Goal: Task Accomplishment & Management: Complete application form

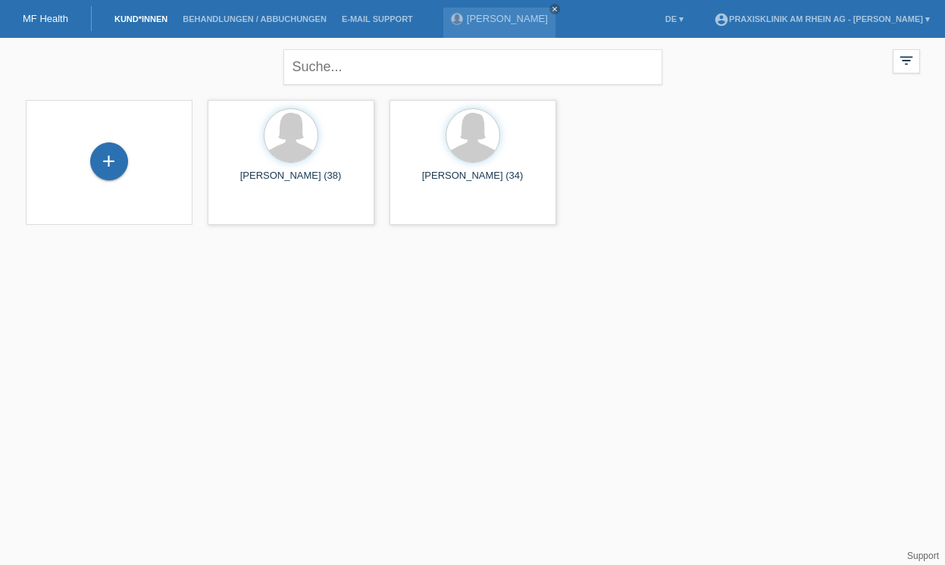
click at [437, 244] on html "MF Health Kund*innen Behandlungen / Abbuchungen E-Mail Support [PERSON_NAME] cl…" at bounding box center [472, 122] width 945 height 244
click at [144, 20] on link "Kund*innen" at bounding box center [141, 18] width 68 height 9
click at [109, 172] on div "+" at bounding box center [109, 161] width 38 height 38
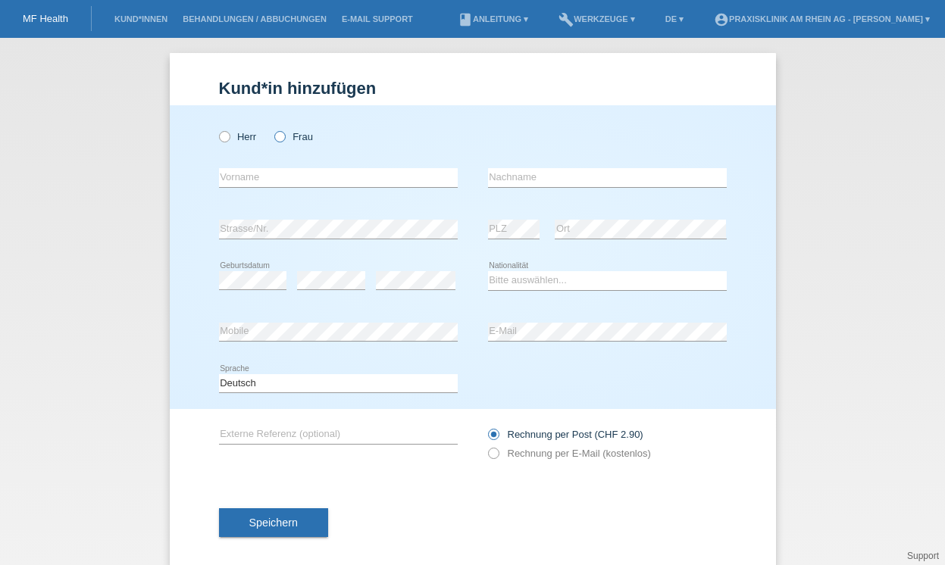
click at [272, 129] on icon at bounding box center [272, 129] width 0 height 0
click at [282, 139] on input "Frau" at bounding box center [279, 136] width 10 height 10
radio input "true"
click at [264, 180] on input "text" at bounding box center [338, 177] width 239 height 19
type input "Dilan"
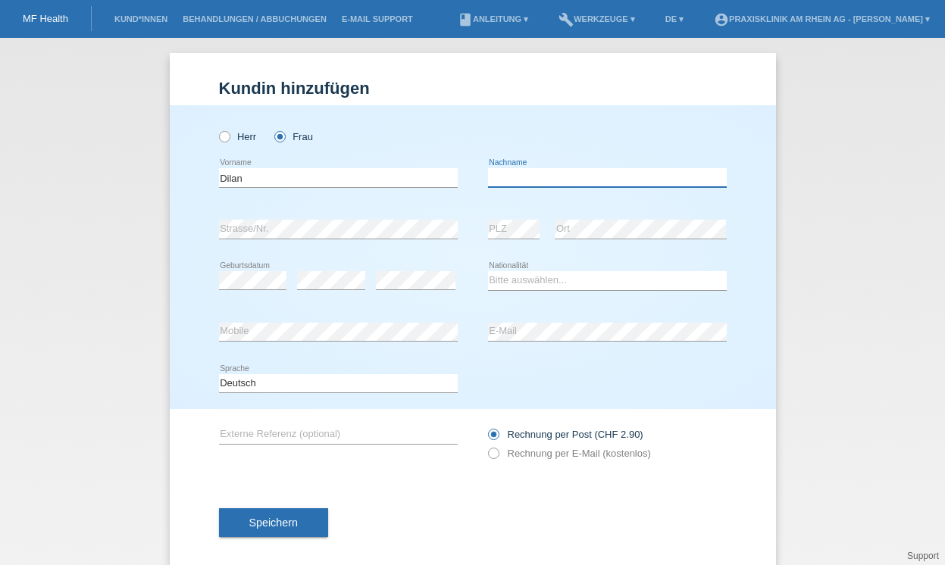
click at [580, 177] on input "text" at bounding box center [607, 177] width 239 height 19
type input "Yavuz Arslan"
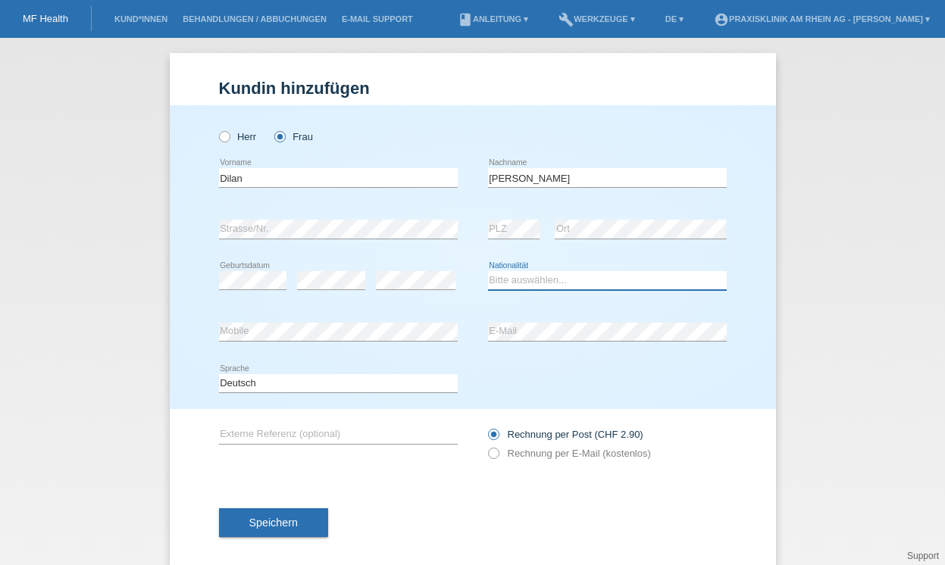
click at [507, 279] on select "Bitte auswählen... Schweiz Deutschland Liechtenstein Österreich ------------ Af…" at bounding box center [607, 280] width 239 height 18
select select "CH"
click at [485, 446] on icon at bounding box center [485, 446] width 0 height 0
click at [493, 458] on input "Rechnung per E-Mail (kostenlos)" at bounding box center [493, 457] width 10 height 19
radio input "true"
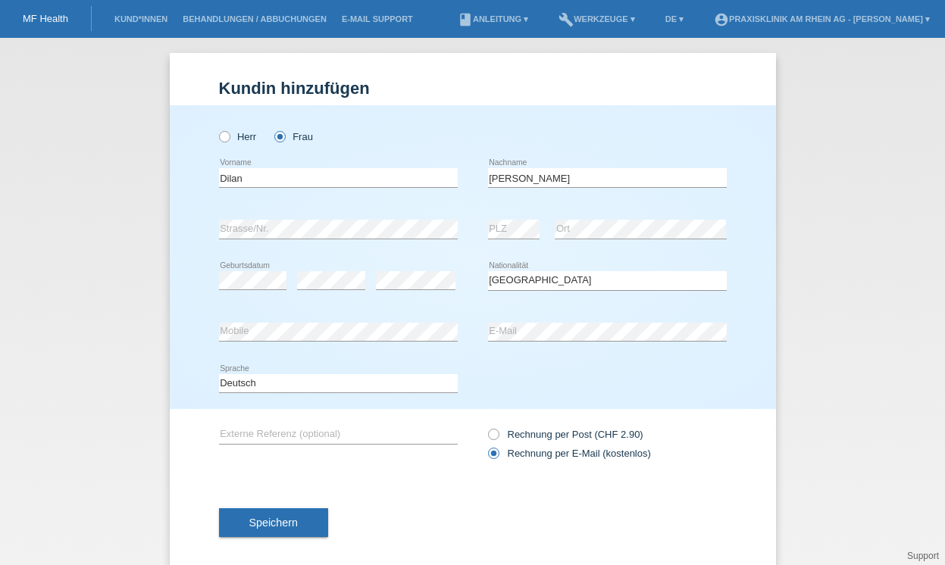
scroll to position [19, 0]
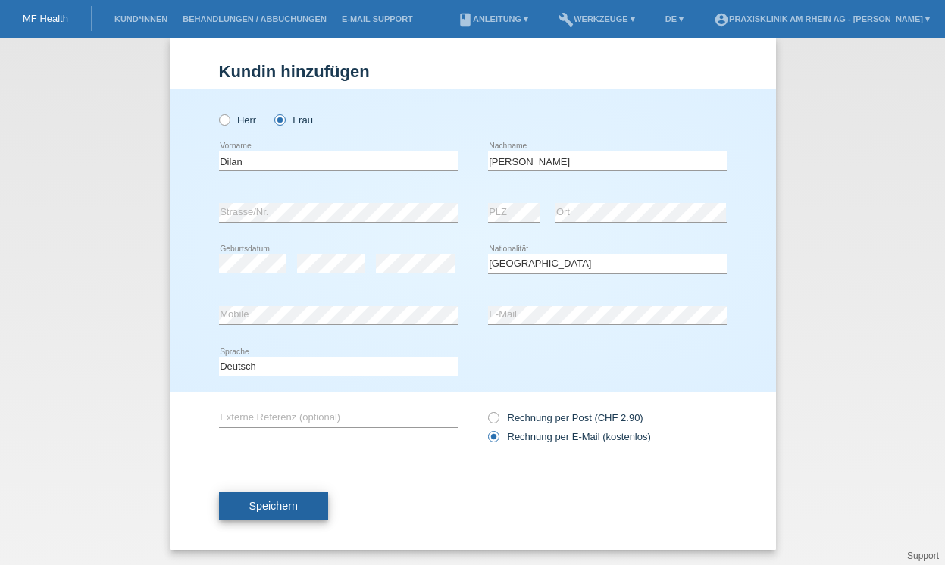
click at [266, 509] on span "Speichern" at bounding box center [273, 506] width 49 height 12
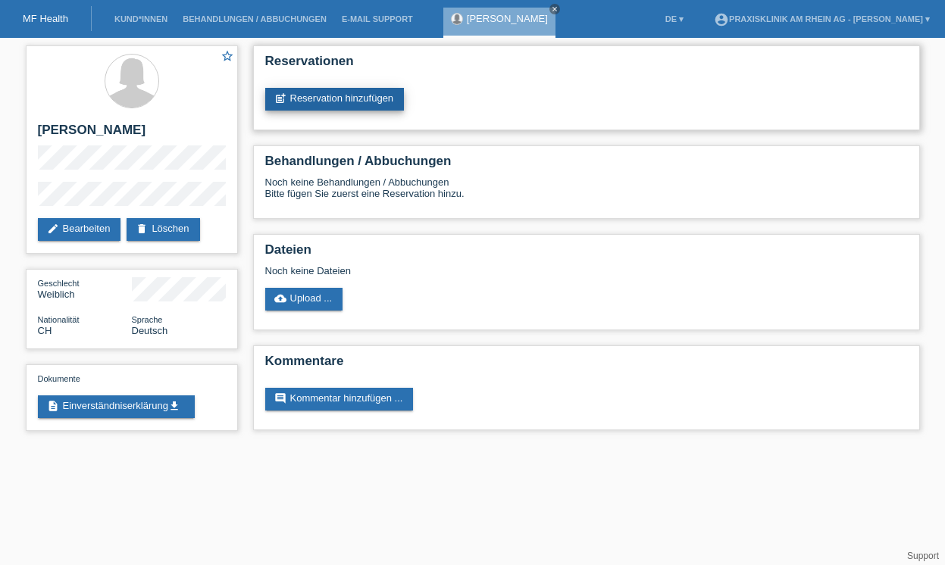
click at [350, 99] on link "post_add Reservation hinzufügen" at bounding box center [334, 99] width 139 height 23
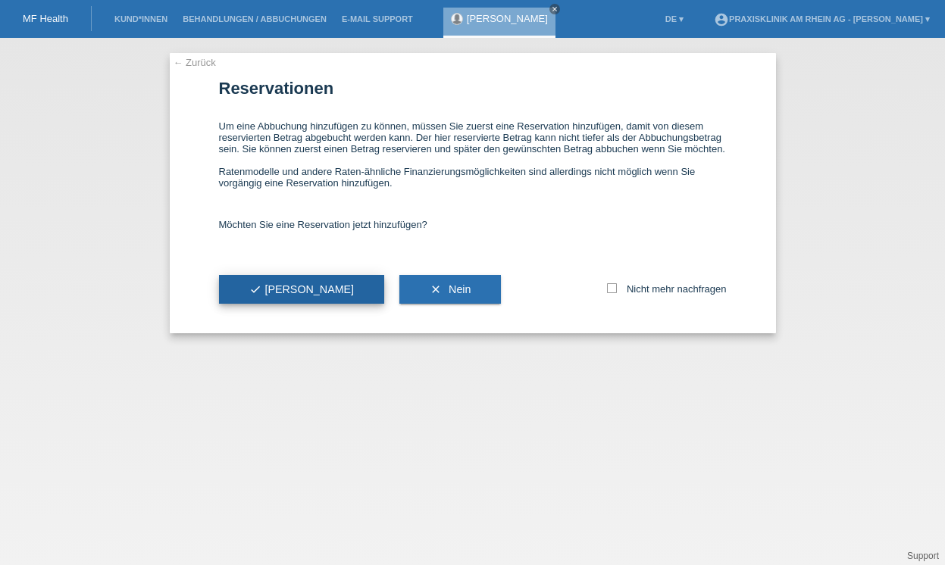
click at [274, 296] on span "check Ja" at bounding box center [301, 289] width 105 height 12
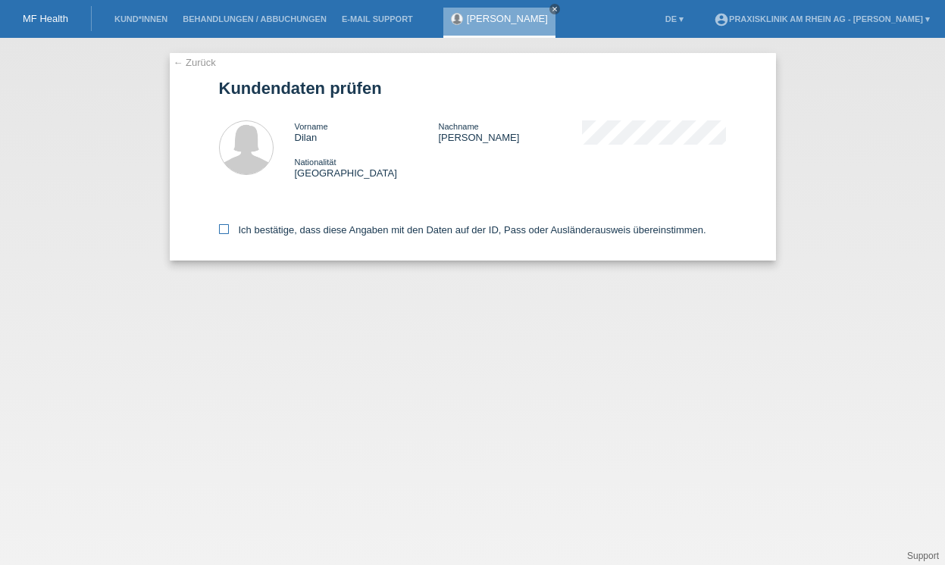
click at [221, 232] on icon at bounding box center [224, 229] width 10 height 10
click at [221, 232] on input "Ich bestätige, dass diese Angaben mit den Daten auf der ID, Pass oder Ausländer…" at bounding box center [224, 229] width 10 height 10
checkbox input "true"
